Goal: Check status: Check status

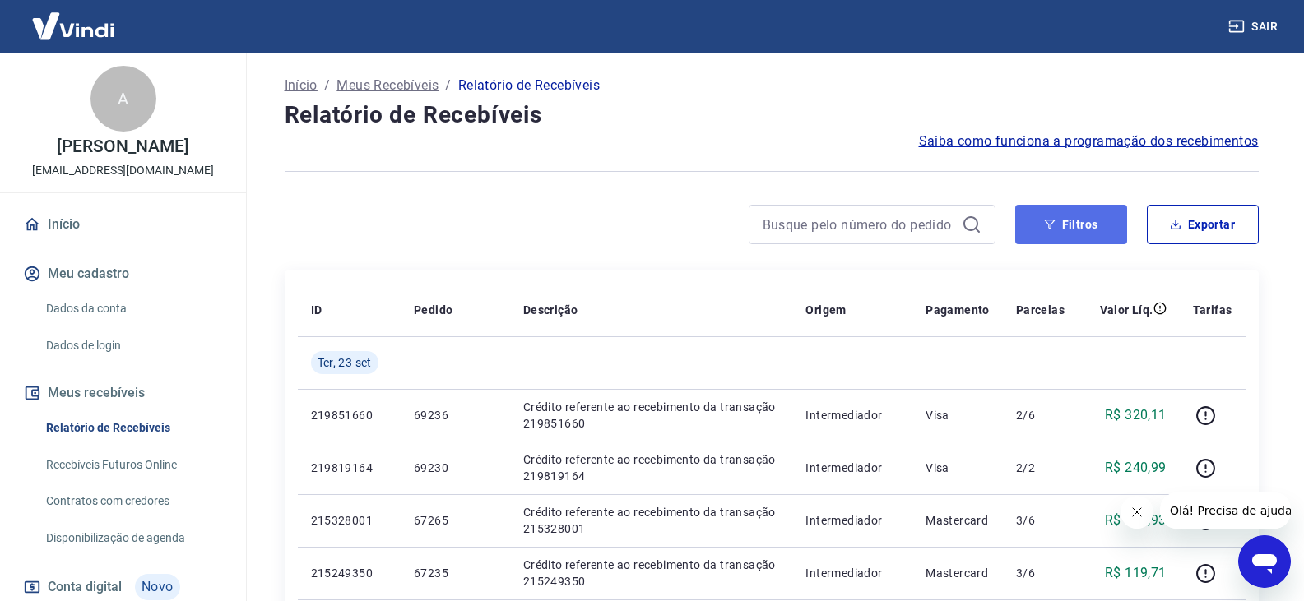
click at [1069, 227] on button "Filtros" at bounding box center [1071, 224] width 112 height 39
click at [1054, 213] on button "Filtros" at bounding box center [1071, 224] width 112 height 39
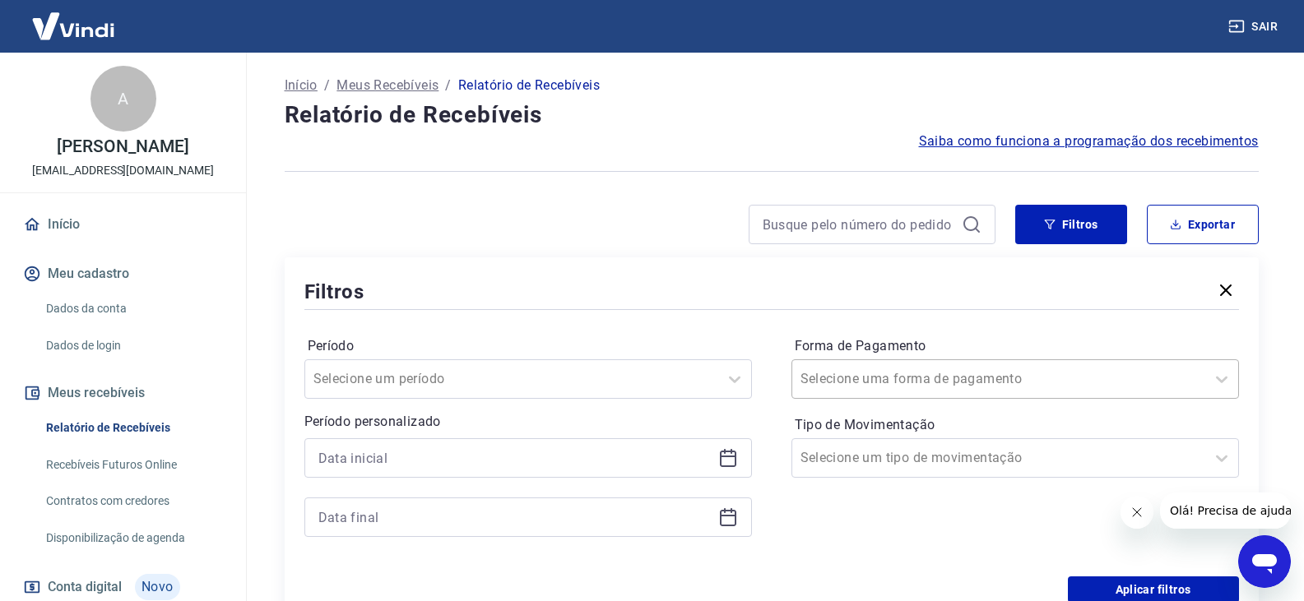
click at [955, 371] on div at bounding box center [999, 379] width 397 height 23
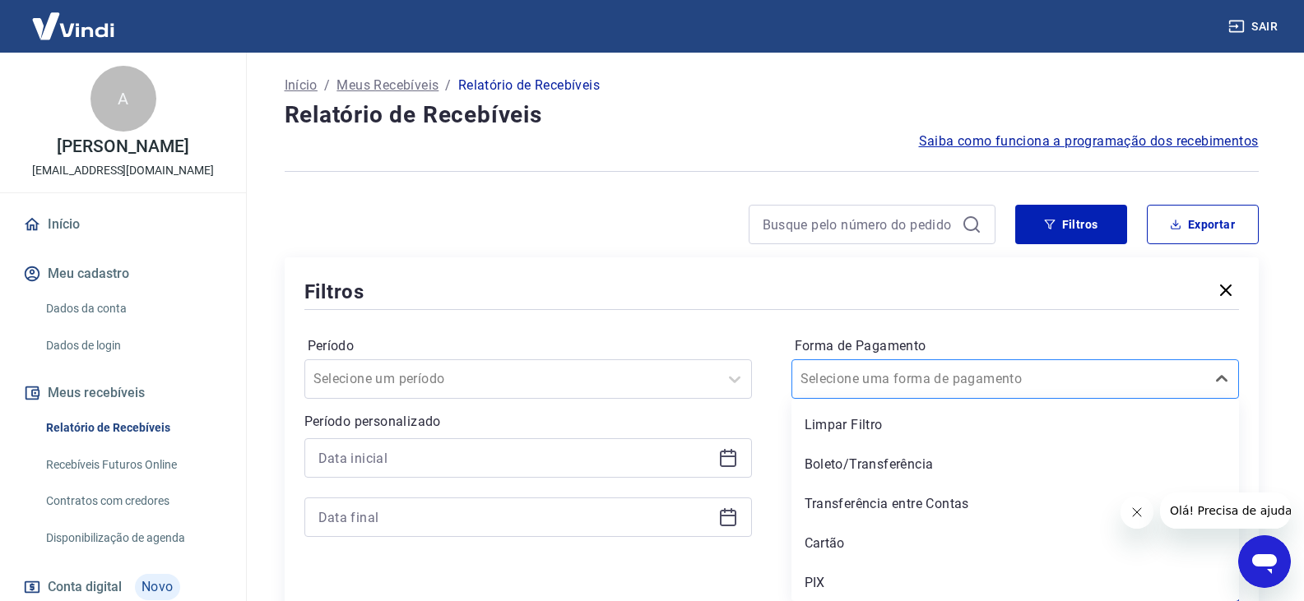
scroll to position [2, 0]
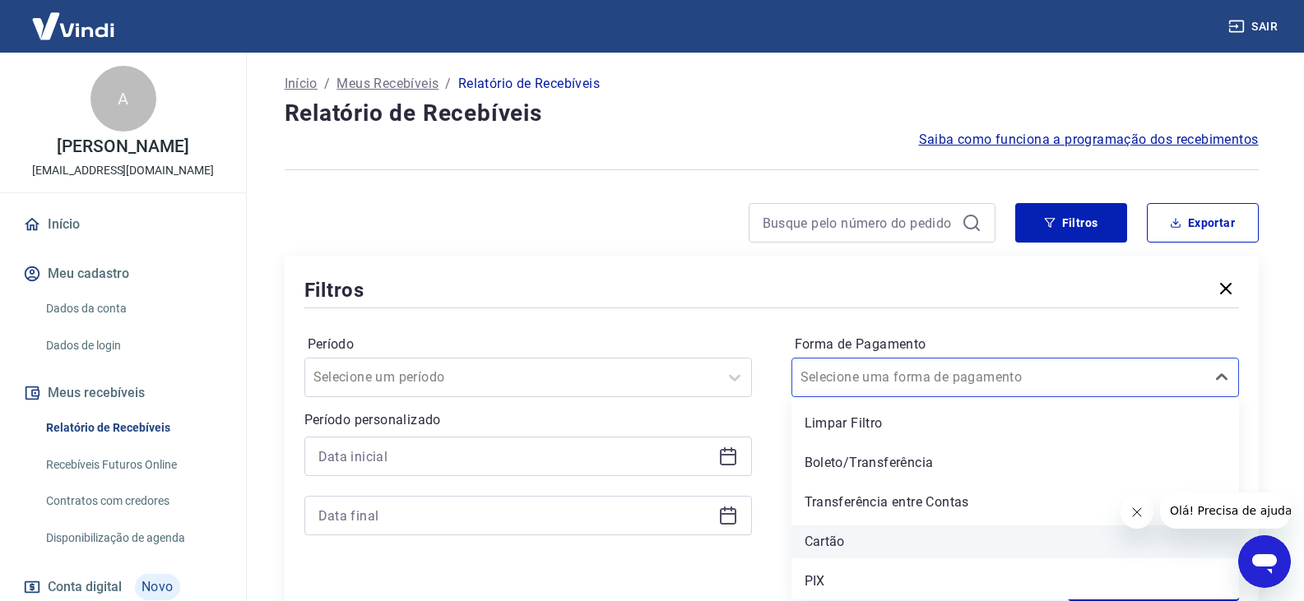
click at [856, 547] on div "Cartão" at bounding box center [1015, 542] width 448 height 33
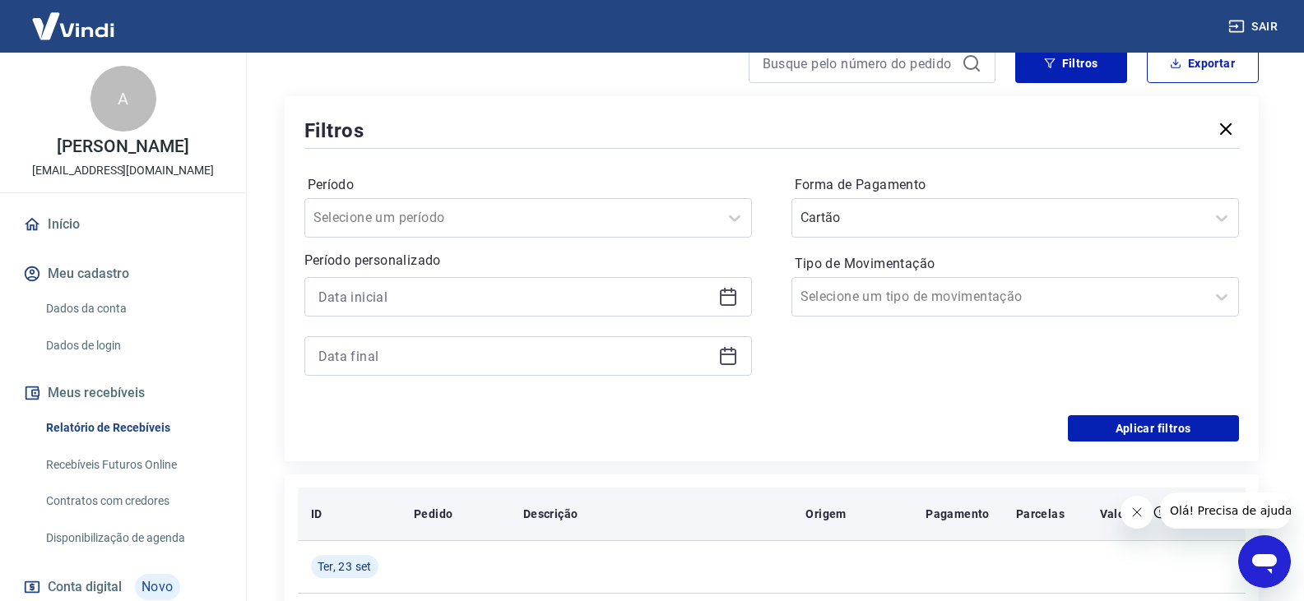
scroll to position [166, 0]
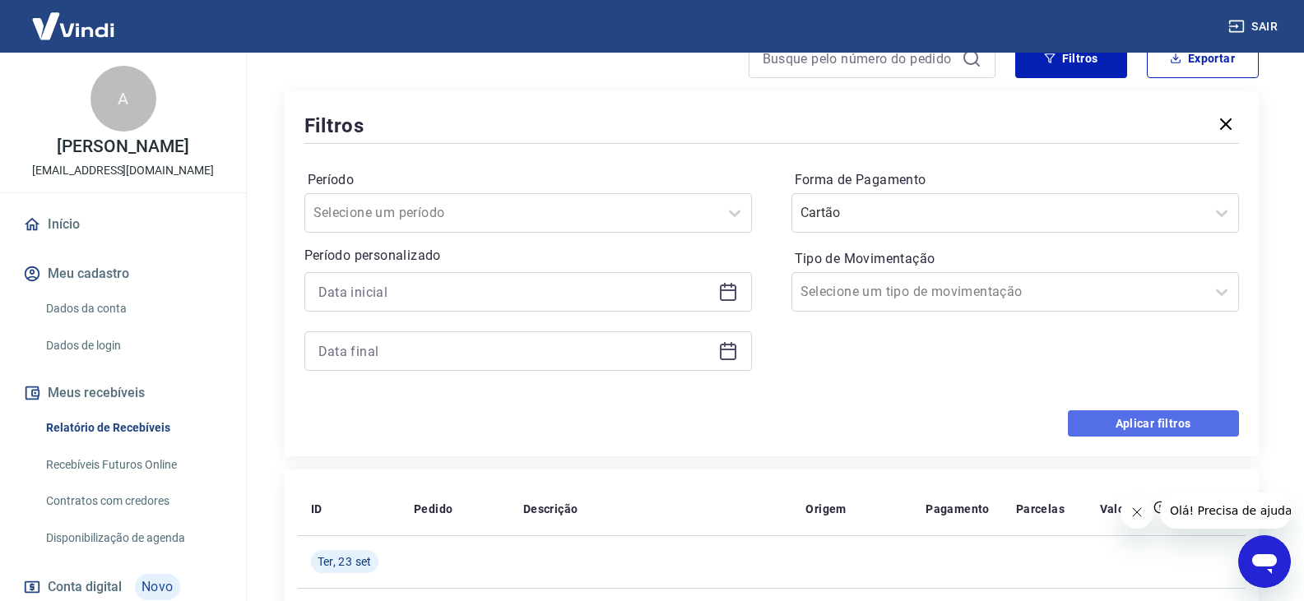
click at [1115, 425] on button "Aplicar filtros" at bounding box center [1153, 424] width 171 height 26
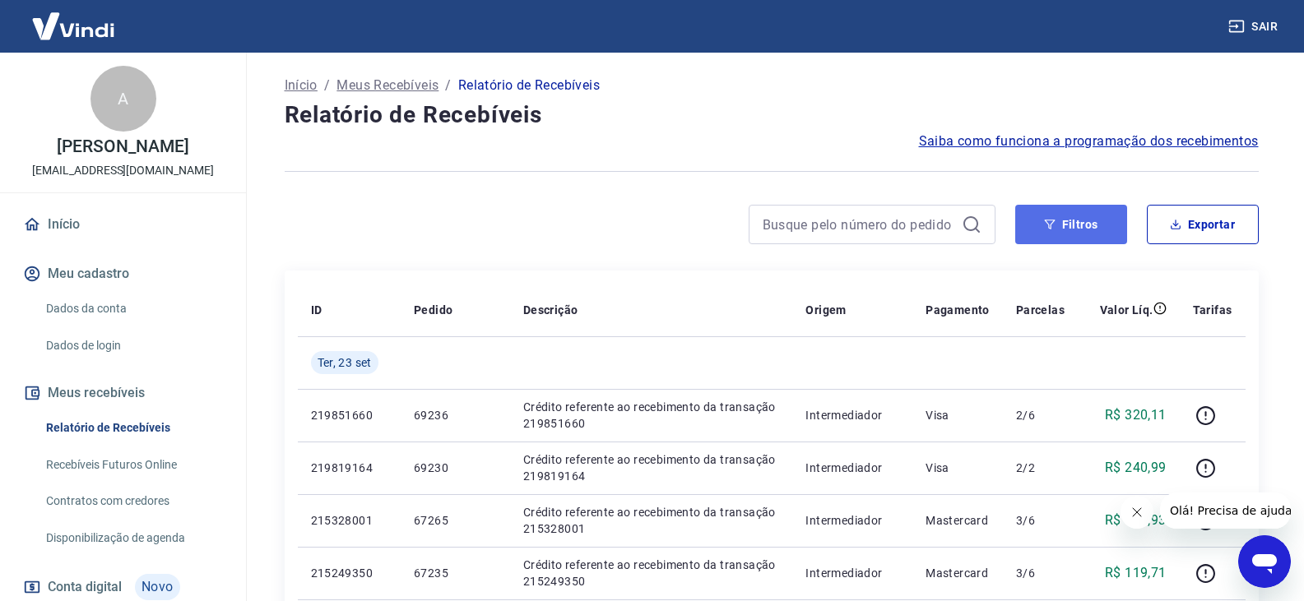
click at [1040, 223] on button "Filtros" at bounding box center [1071, 224] width 112 height 39
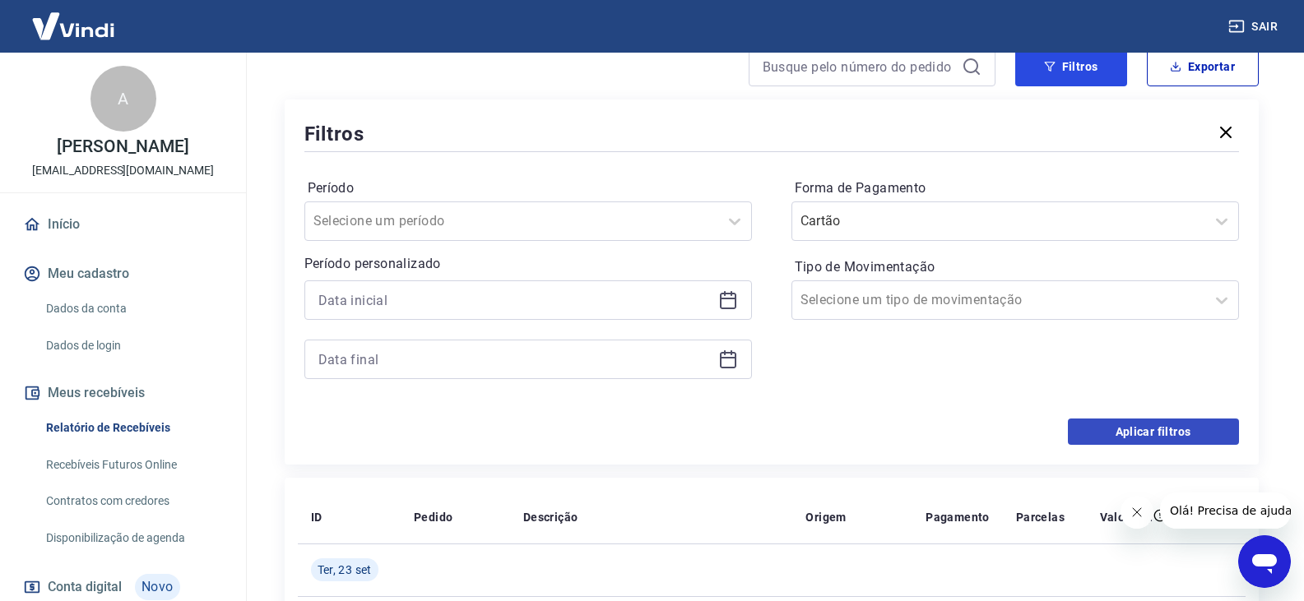
scroll to position [165, 0]
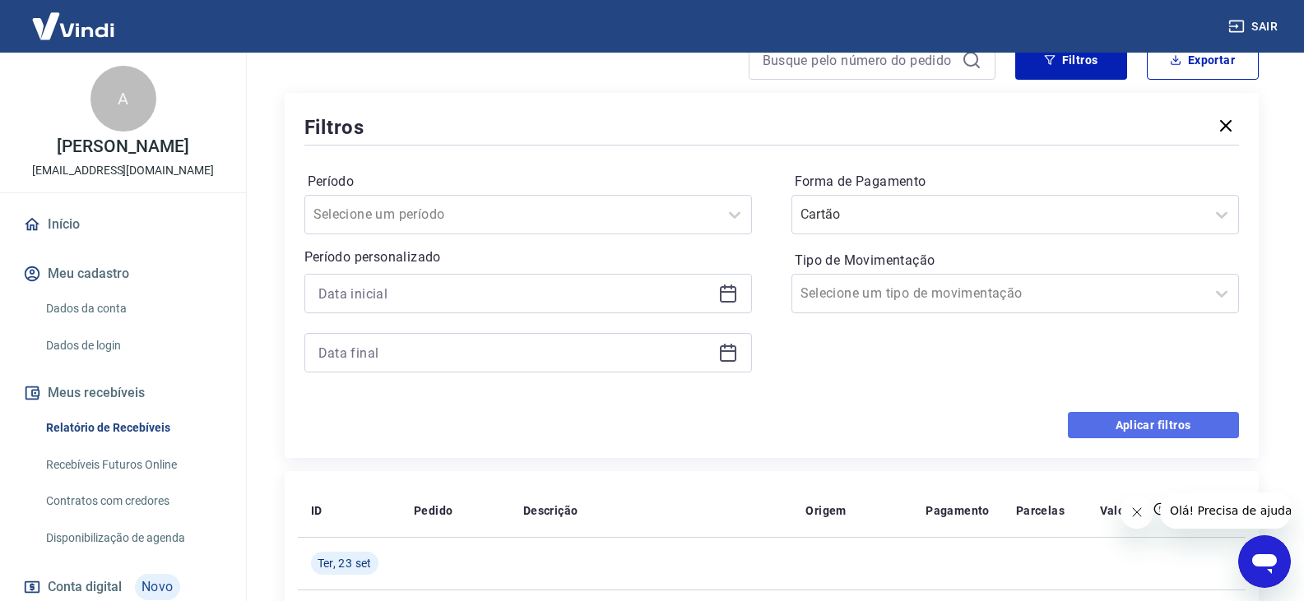
click at [1114, 421] on button "Aplicar filtros" at bounding box center [1153, 425] width 171 height 26
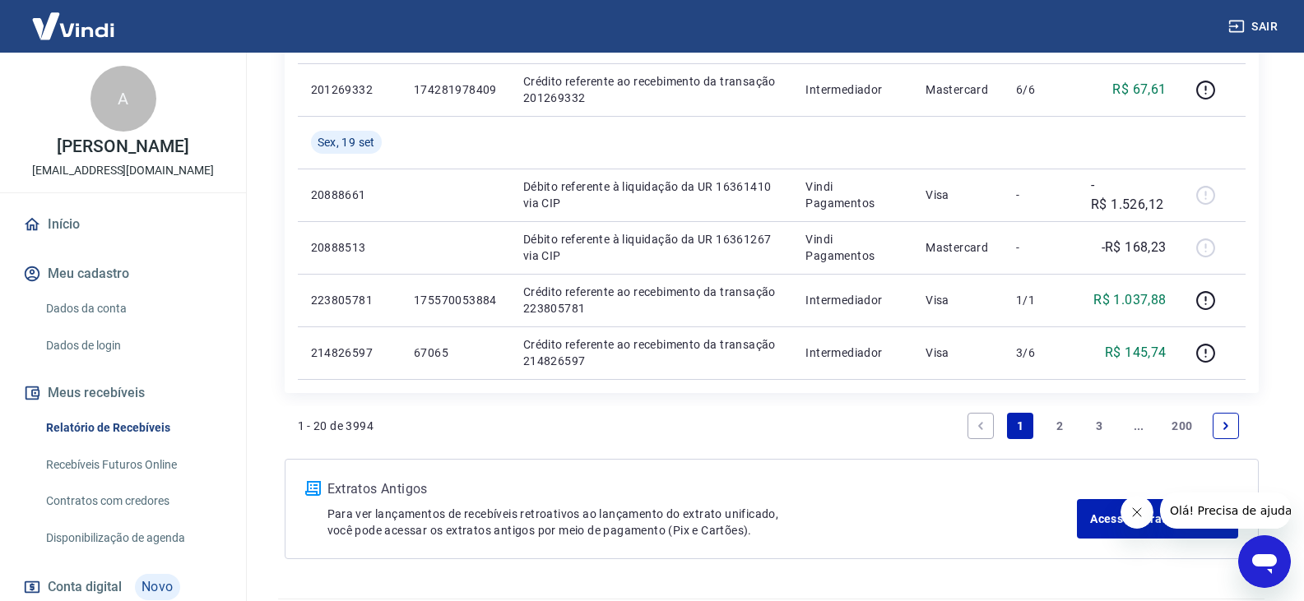
scroll to position [1316, 0]
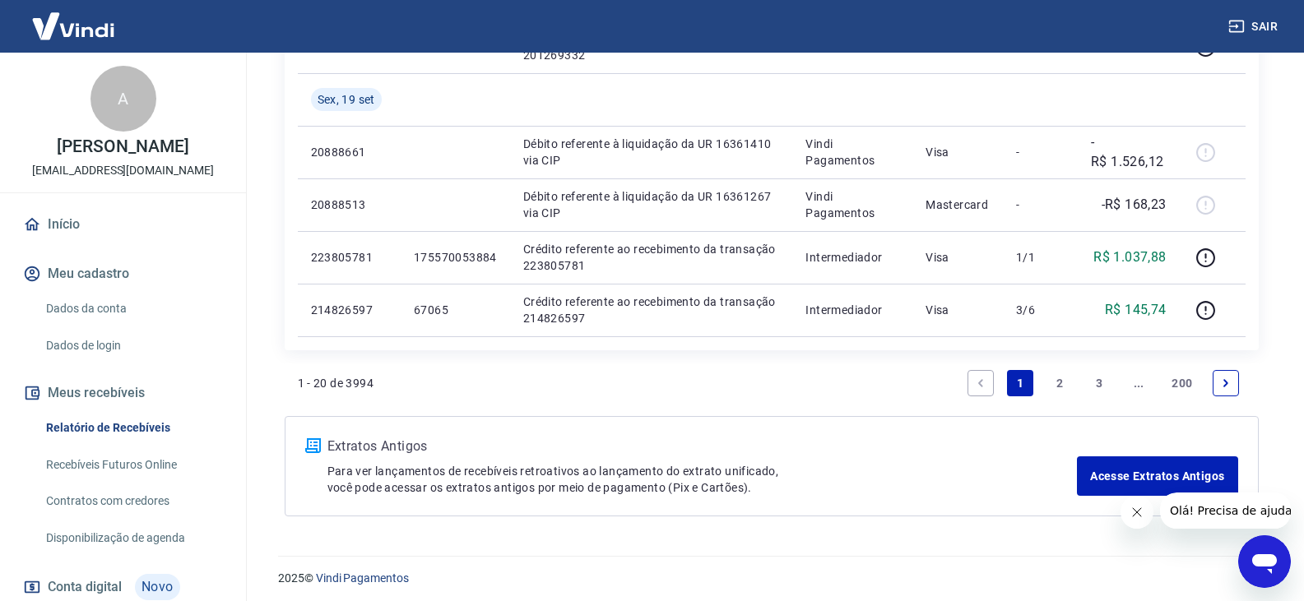
click at [1047, 382] on link "2" at bounding box center [1060, 383] width 26 height 26
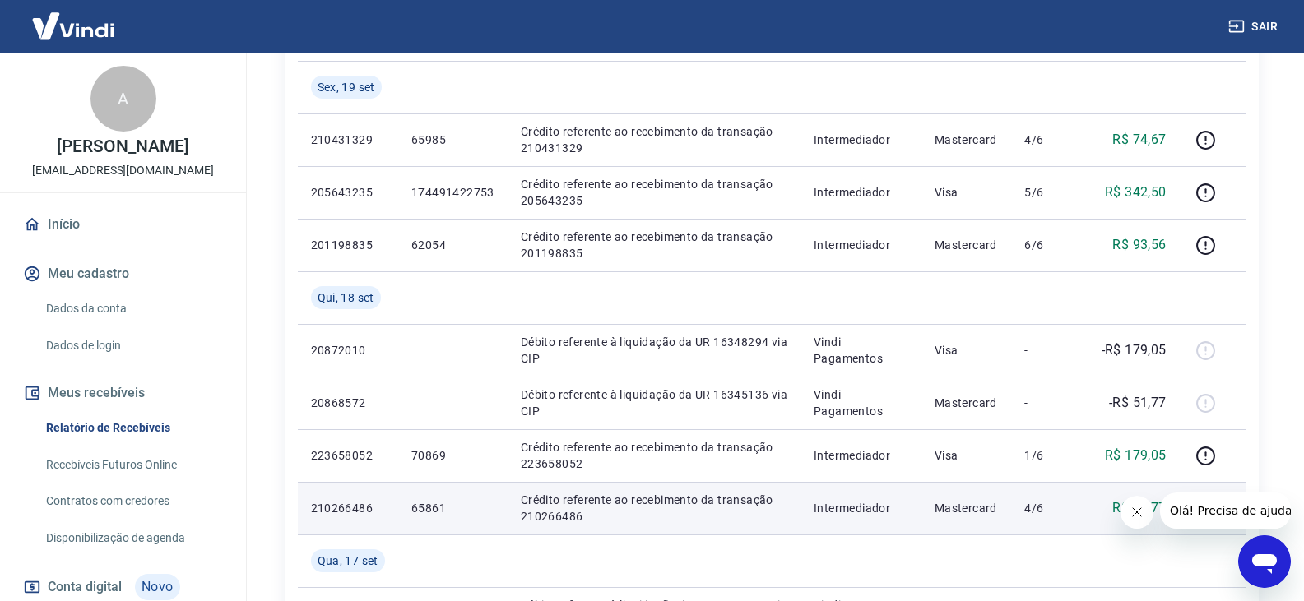
scroll to position [247, 0]
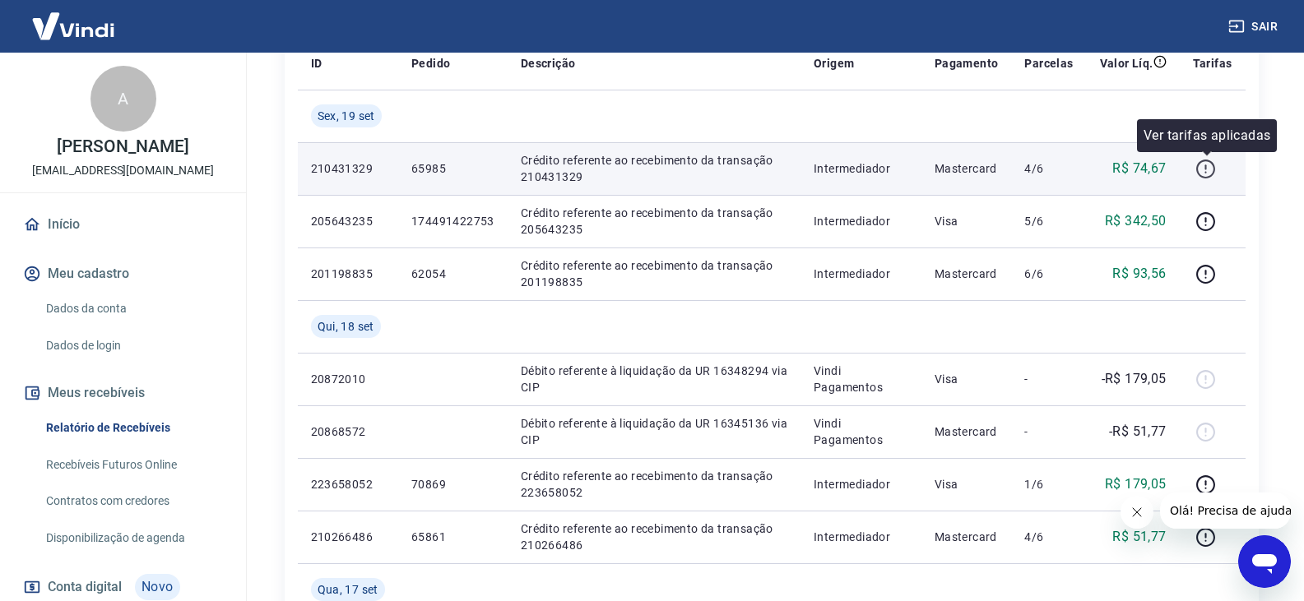
click at [1206, 174] on icon "button" at bounding box center [1205, 169] width 21 height 21
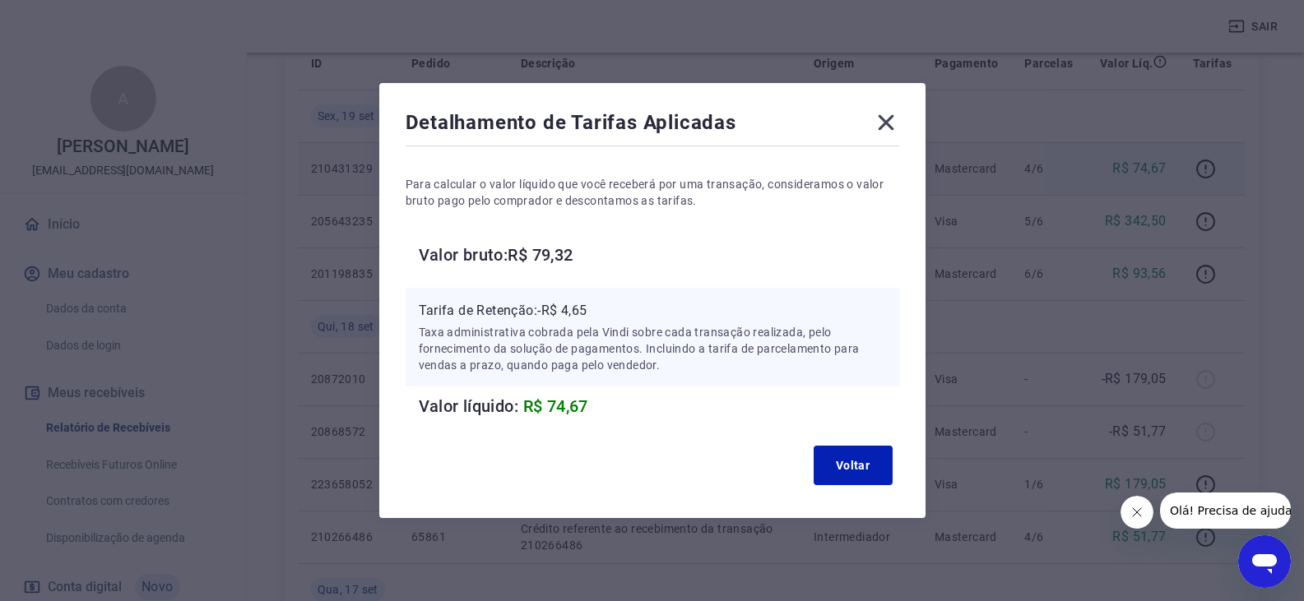
click at [893, 127] on icon at bounding box center [886, 123] width 16 height 16
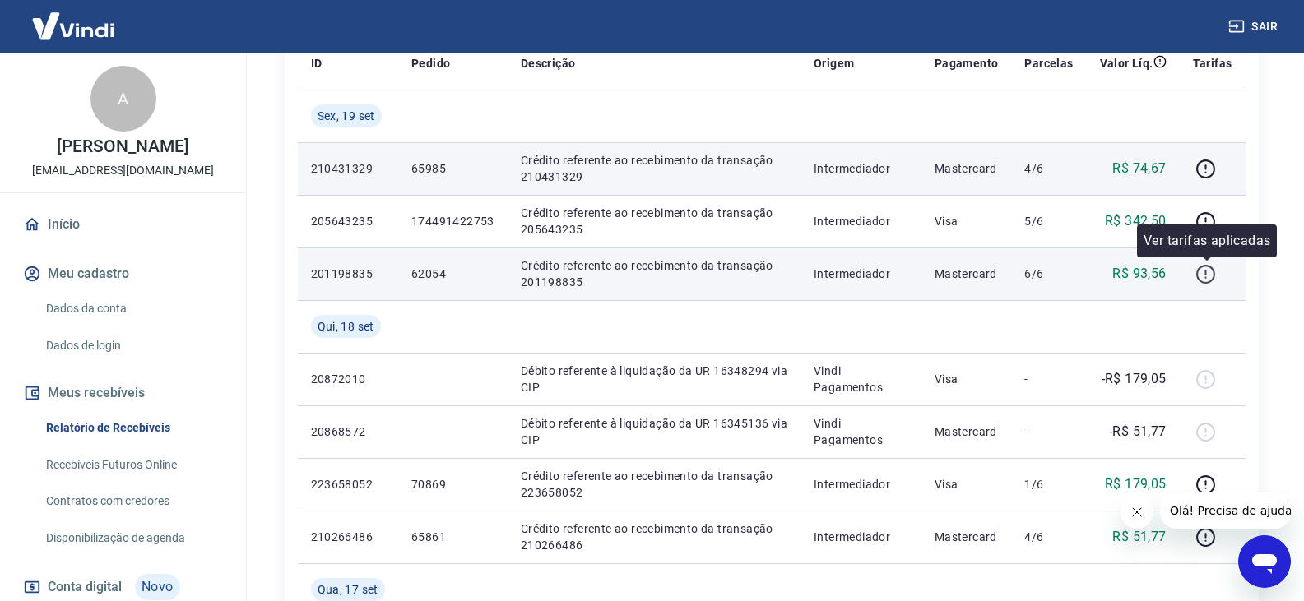
click at [1205, 273] on icon "button" at bounding box center [1205, 274] width 21 height 21
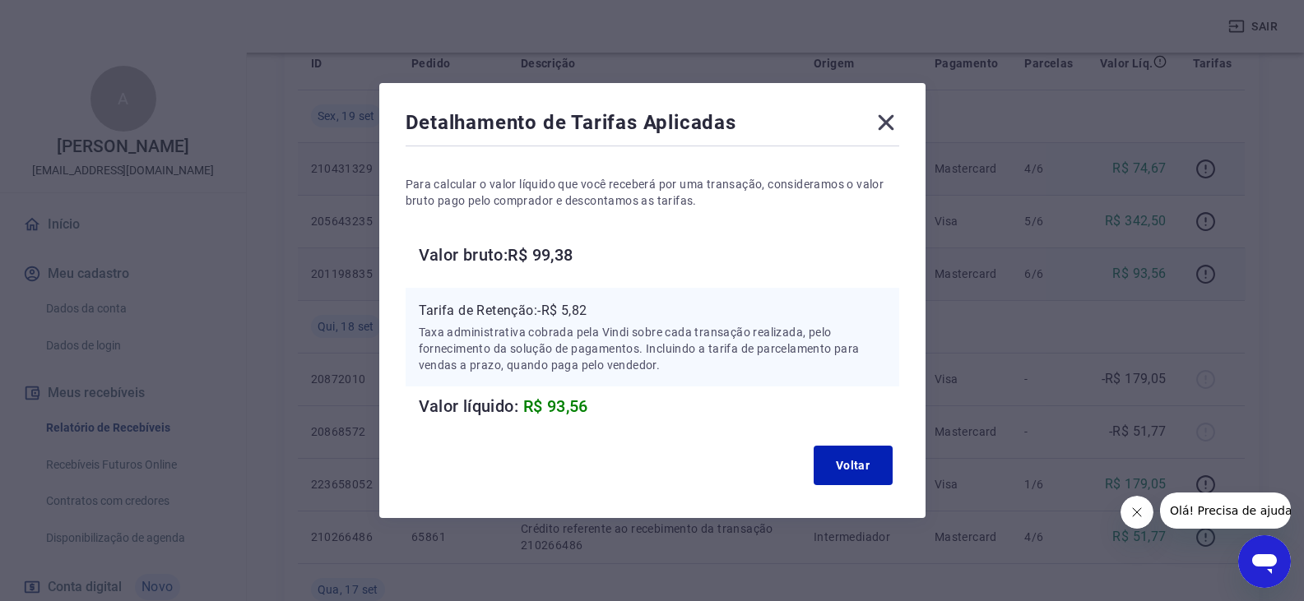
click at [895, 115] on icon at bounding box center [886, 122] width 26 height 26
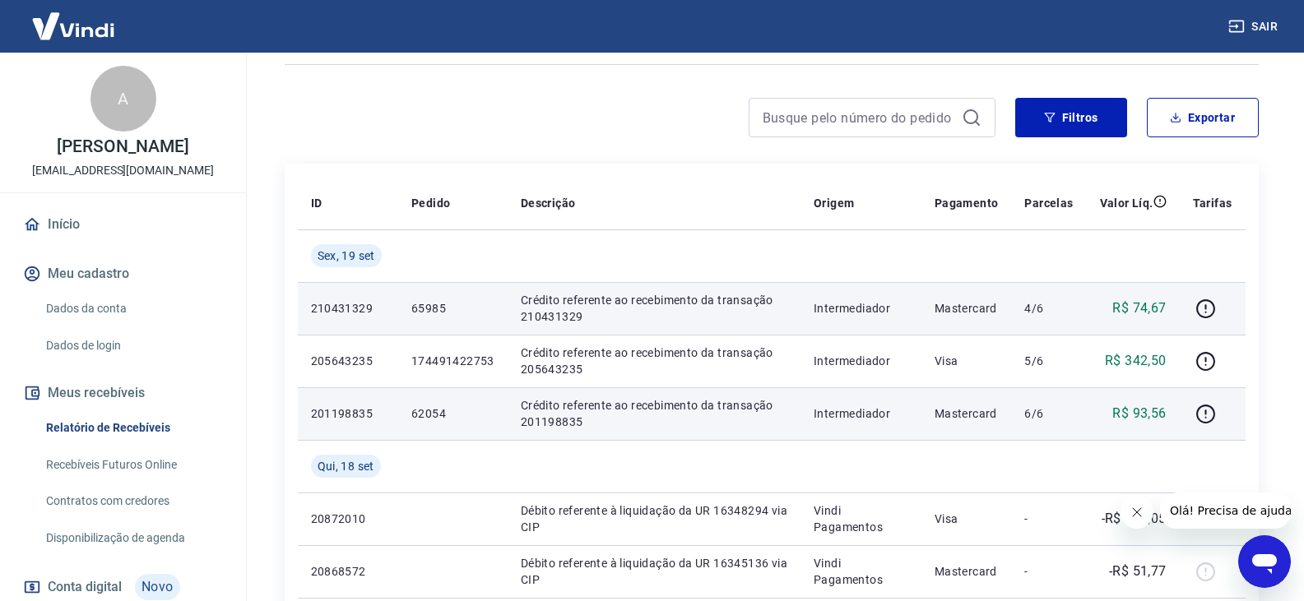
scroll to position [82, 0]
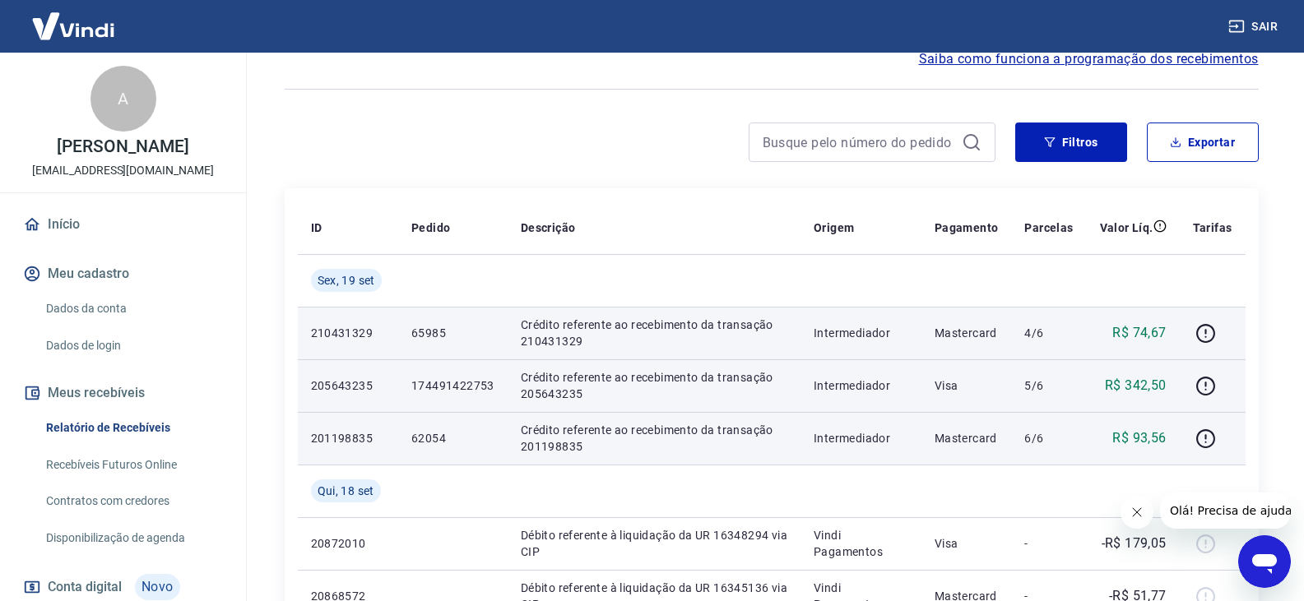
click at [360, 387] on p "205643235" at bounding box center [348, 386] width 74 height 16
copy p "205643235"
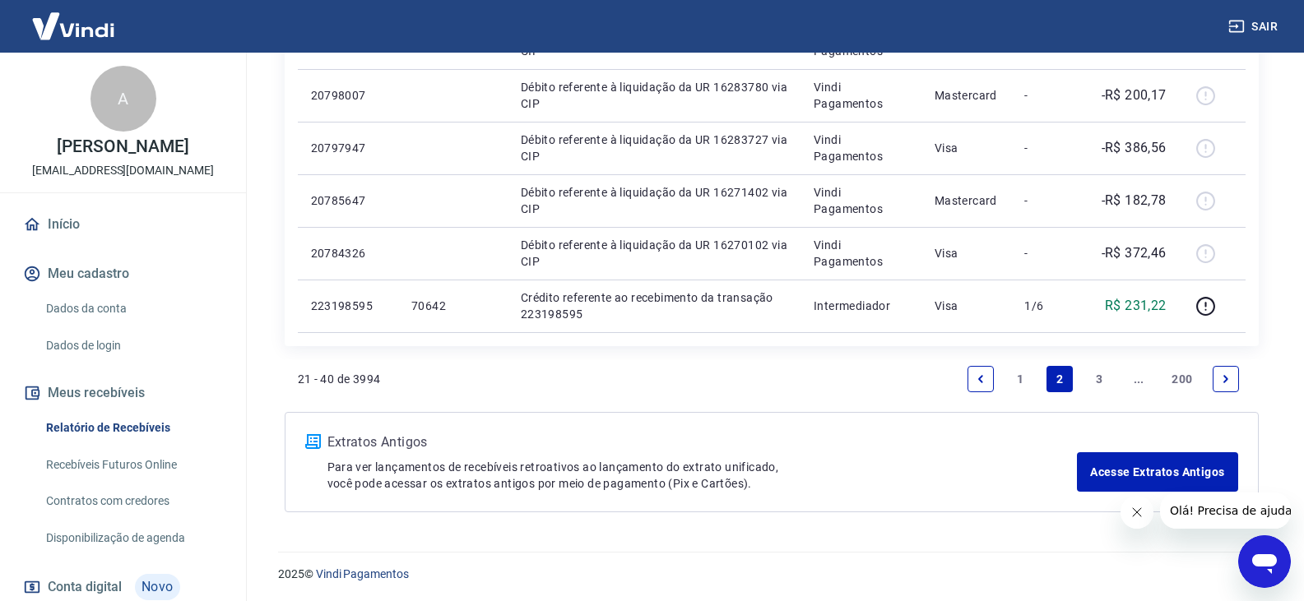
scroll to position [1322, 0]
click at [1013, 368] on link "1" at bounding box center [1020, 377] width 26 height 26
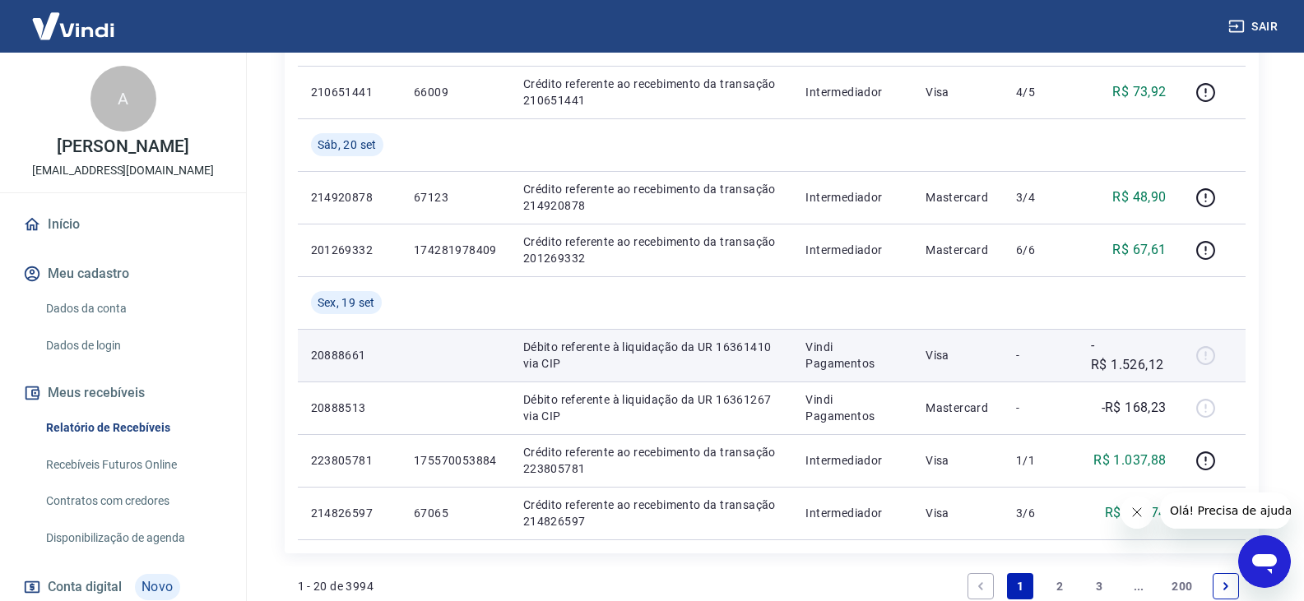
scroll to position [1234, 0]
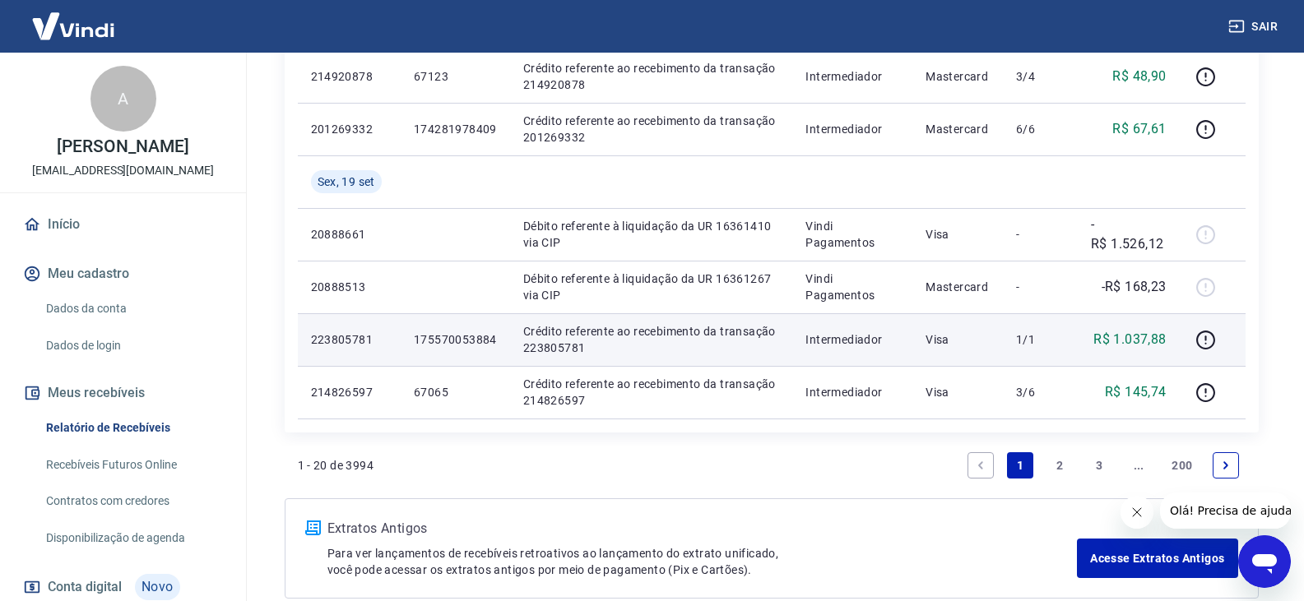
click at [343, 339] on p "223805781" at bounding box center [349, 340] width 77 height 16
copy p "223805781"
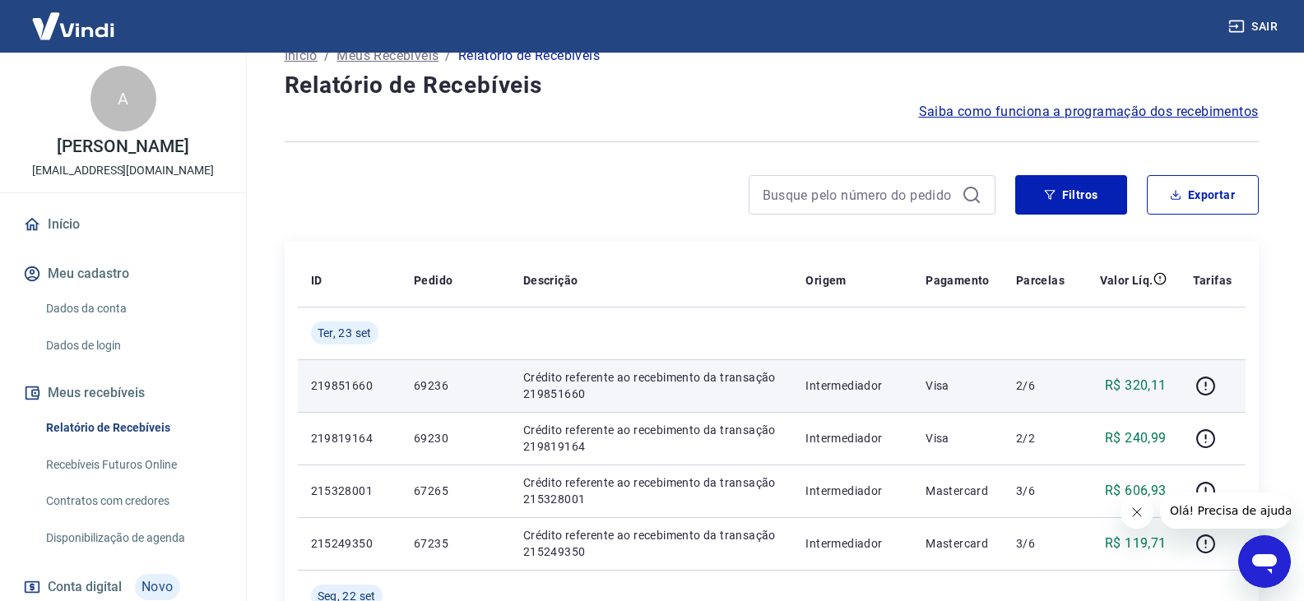
scroll to position [0, 0]
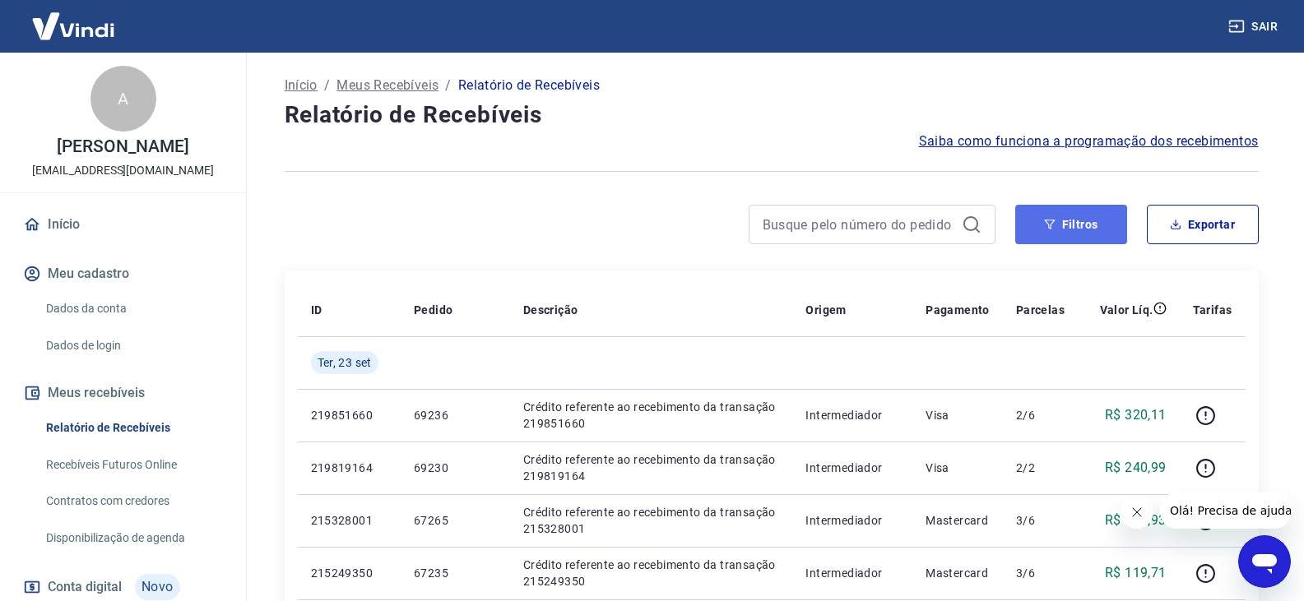
click at [1047, 221] on icon "button" at bounding box center [1049, 225] width 11 height 10
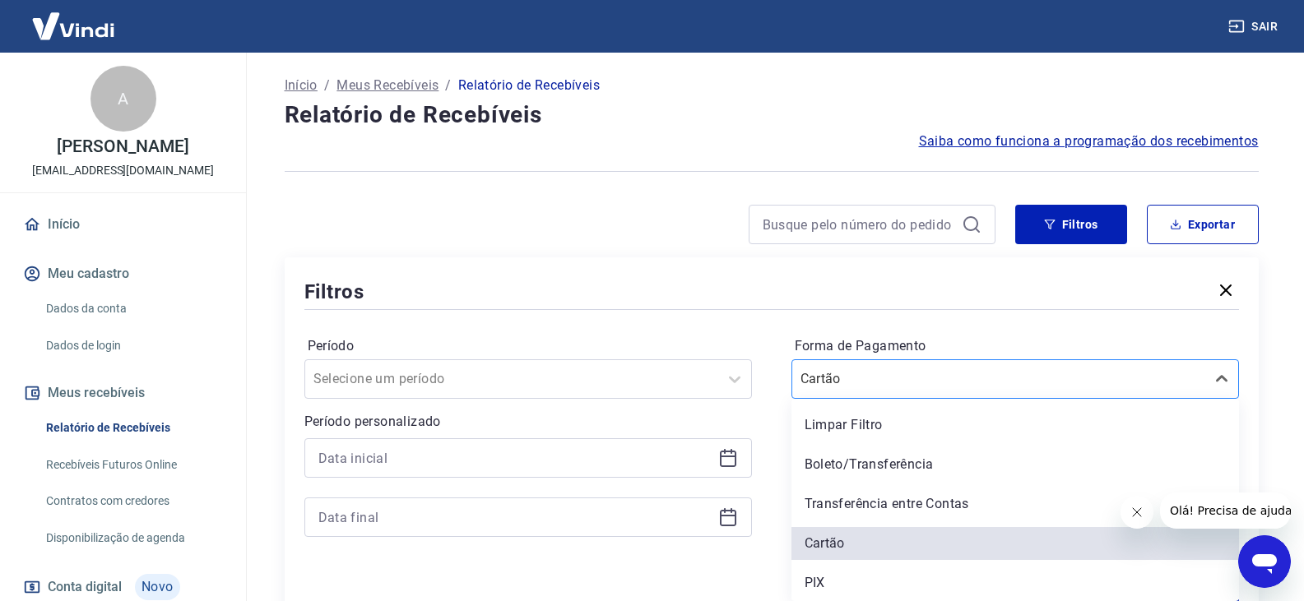
scroll to position [2, 0]
click at [1028, 370] on div at bounding box center [999, 377] width 397 height 23
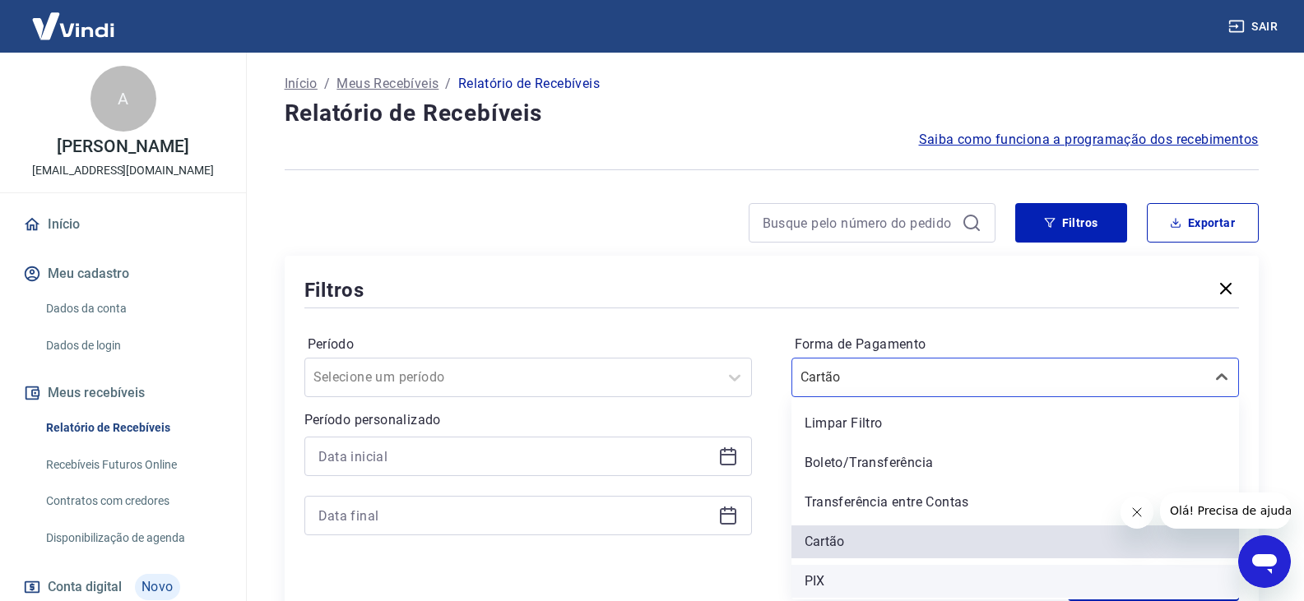
click at [870, 584] on div "PIX" at bounding box center [1015, 581] width 448 height 33
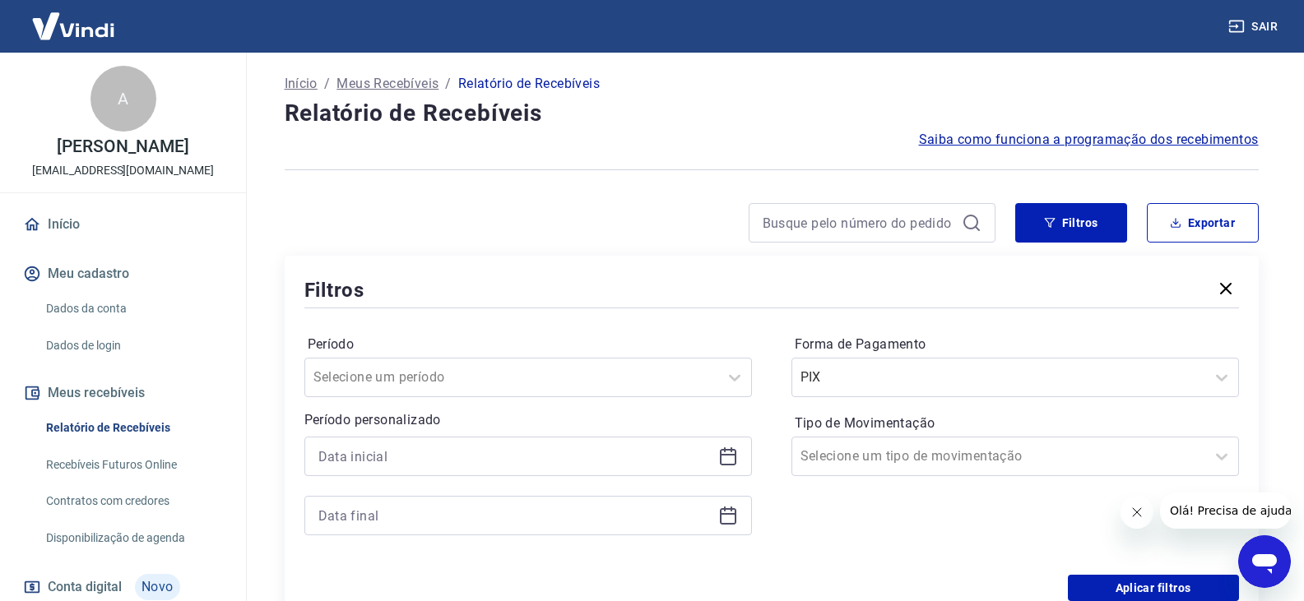
click at [858, 580] on div "Aplicar filtros" at bounding box center [771, 588] width 935 height 26
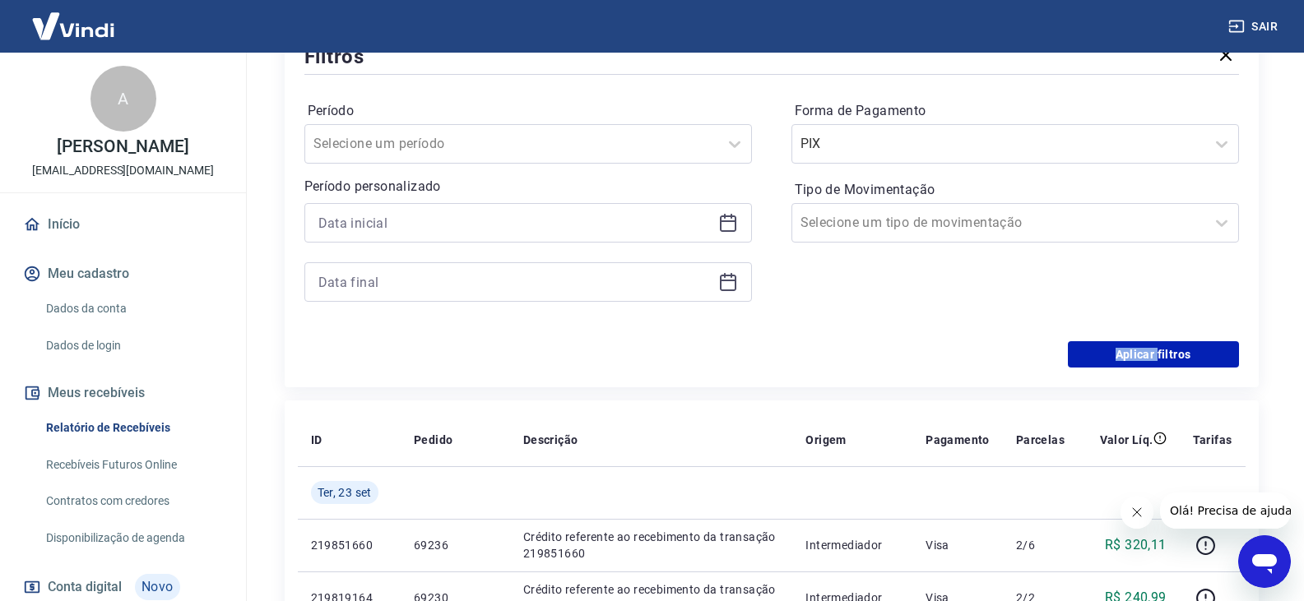
scroll to position [248, 0]
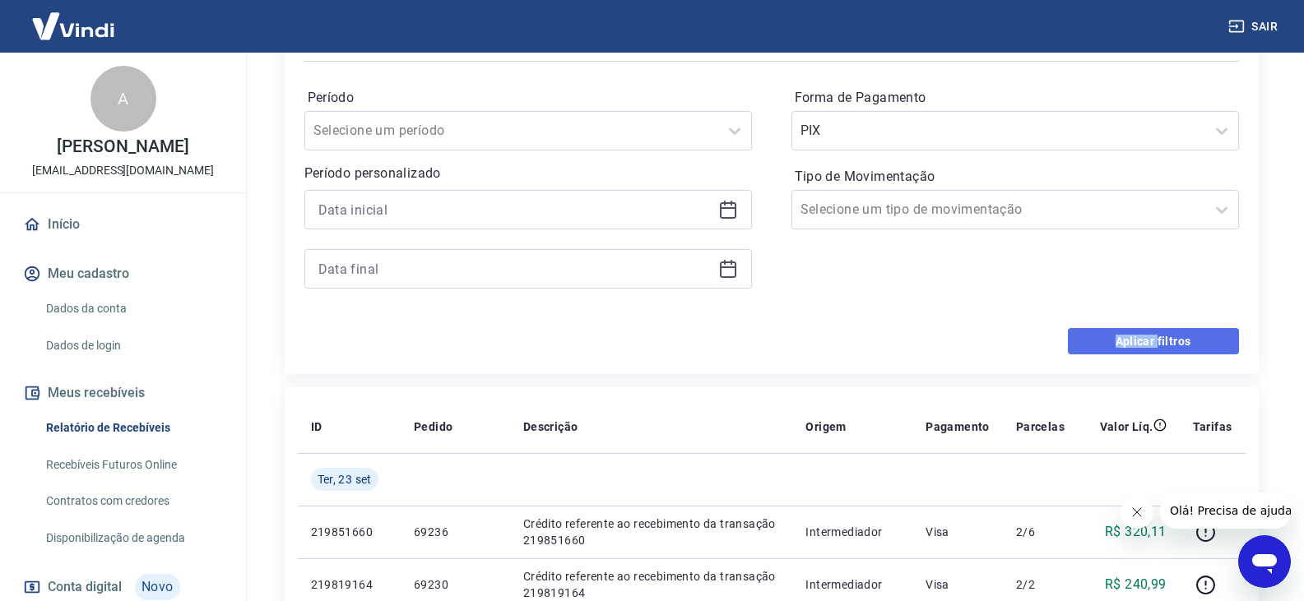
click at [1139, 338] on button "Aplicar filtros" at bounding box center [1153, 341] width 171 height 26
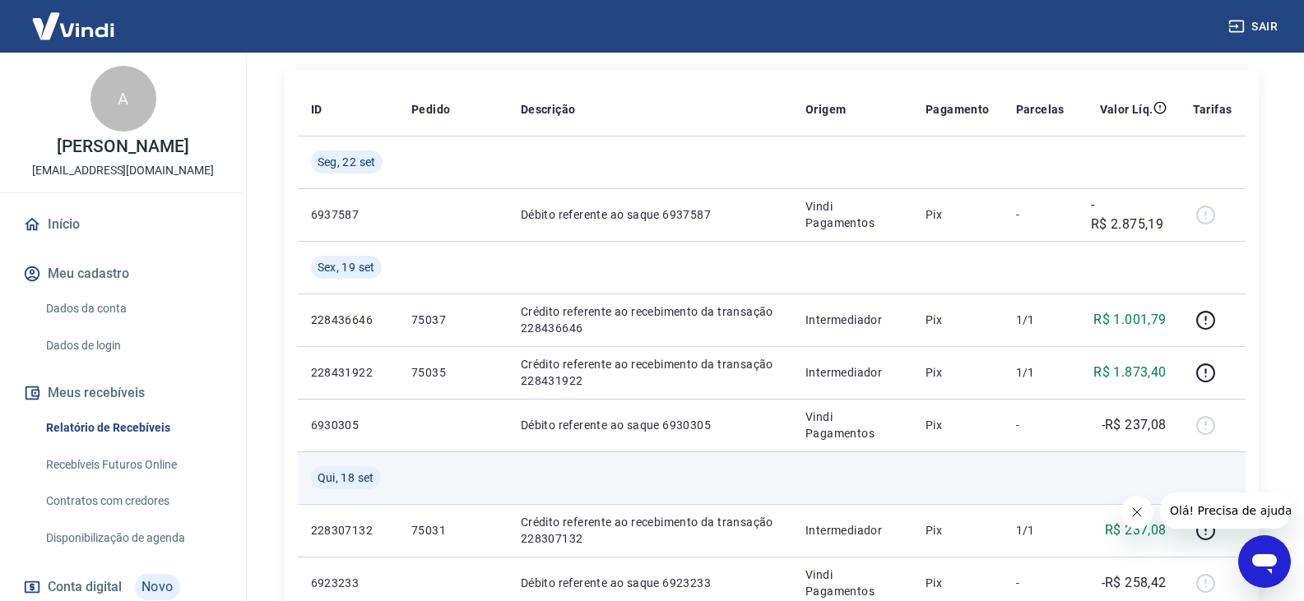
scroll to position [165, 0]
